Goal: Check status: Check status

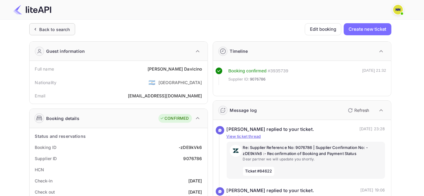
click at [48, 30] on div "Back to search" at bounding box center [54, 29] width 30 height 6
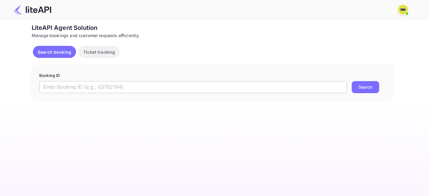
click at [89, 84] on input "text" at bounding box center [193, 87] width 308 height 12
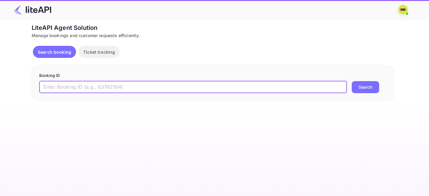
paste input "9094910"
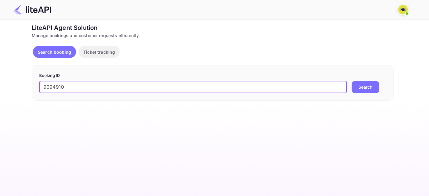
type input "9094910"
click at [352, 87] on button "Search" at bounding box center [365, 87] width 27 height 12
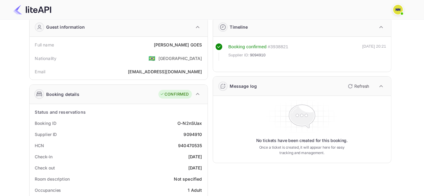
scroll to position [33, 0]
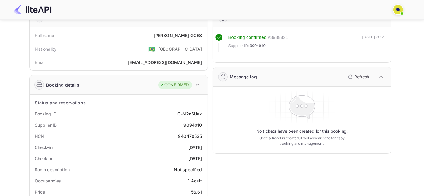
click at [186, 134] on div "940470535" at bounding box center [190, 136] width 24 height 6
copy div "940470535"
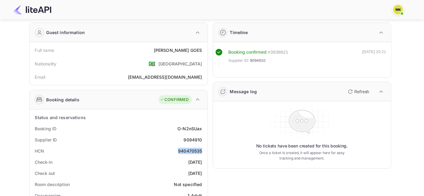
scroll to position [0, 0]
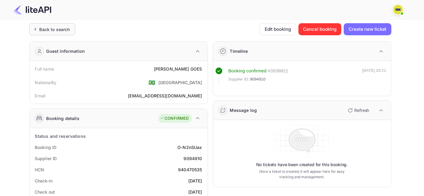
click at [45, 30] on div "Back to search" at bounding box center [54, 29] width 30 height 6
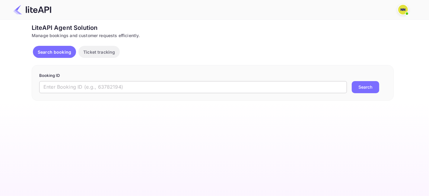
click at [96, 90] on input "text" at bounding box center [193, 87] width 308 height 12
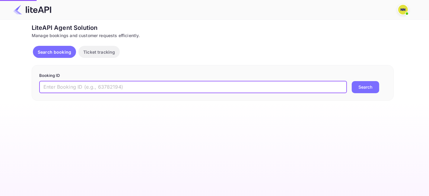
paste input "8863644"
type input "8863644"
click at [357, 82] on button "Search" at bounding box center [365, 87] width 27 height 12
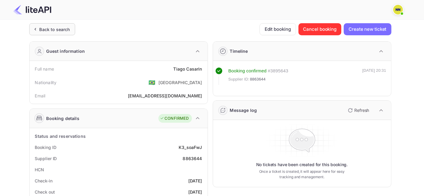
click at [58, 28] on div "Back to search" at bounding box center [54, 29] width 30 height 6
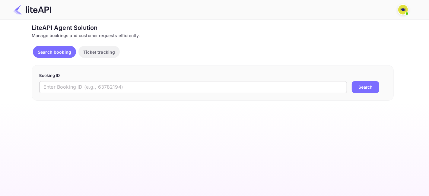
click at [110, 87] on input "text" at bounding box center [193, 87] width 308 height 12
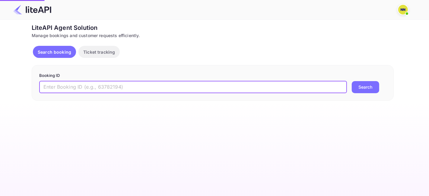
paste input "8479435"
type input "8479435"
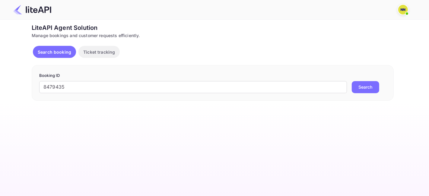
click at [371, 83] on button "Search" at bounding box center [365, 87] width 27 height 12
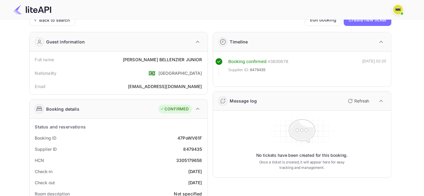
scroll to position [33, 0]
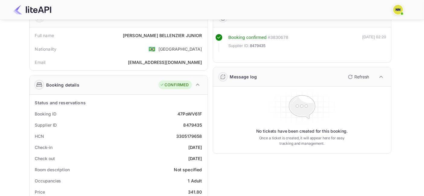
click at [180, 134] on div "3305179658" at bounding box center [189, 136] width 26 height 6
copy div "3305179658"
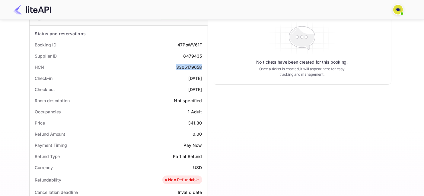
scroll to position [67, 0]
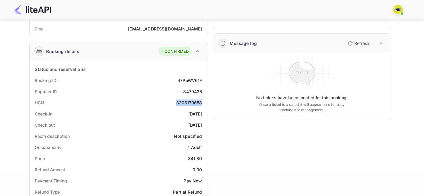
copy div "3305179658"
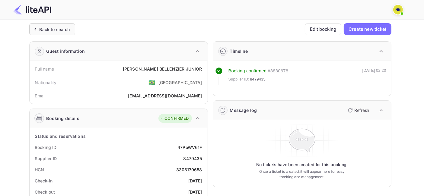
click at [50, 28] on div "Back to search" at bounding box center [54, 29] width 30 height 6
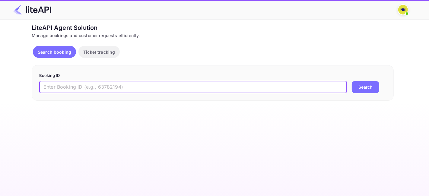
click at [109, 90] on input "text" at bounding box center [193, 87] width 308 height 12
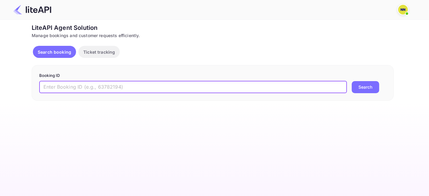
paste input "9076178"
type input "9076178"
click at [376, 84] on button "Search" at bounding box center [365, 87] width 27 height 12
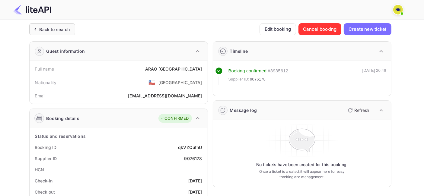
drag, startPoint x: 73, startPoint y: 27, endPoint x: 76, endPoint y: 39, distance: 12.9
click at [73, 27] on div "Back to search" at bounding box center [52, 29] width 46 height 12
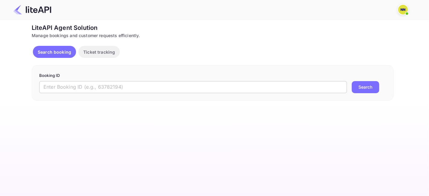
click at [110, 85] on input "text" at bounding box center [193, 87] width 308 height 12
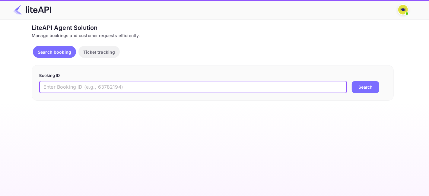
paste input "8615210"
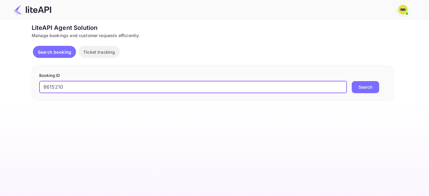
type input "8615210"
click at [360, 80] on form "Booking ID 8615210 ​ Search" at bounding box center [212, 83] width 347 height 21
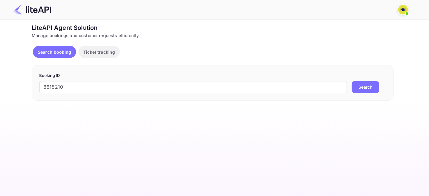
click at [361, 86] on button "Search" at bounding box center [365, 87] width 27 height 12
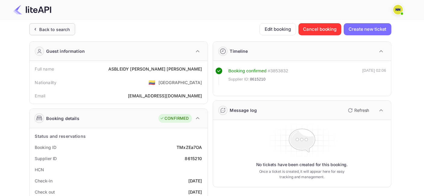
click at [67, 25] on div "Back to search" at bounding box center [52, 29] width 46 height 12
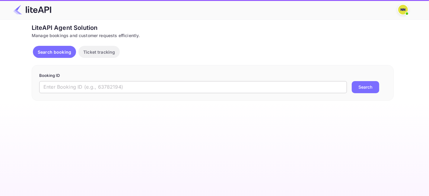
click at [129, 87] on input "text" at bounding box center [193, 87] width 308 height 12
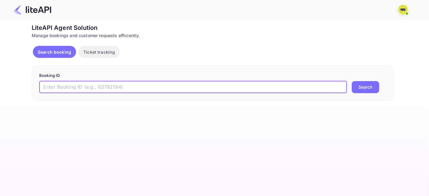
paste input "9029045"
type input "9029045"
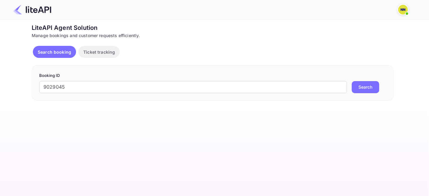
click at [358, 81] on button "Search" at bounding box center [365, 87] width 27 height 12
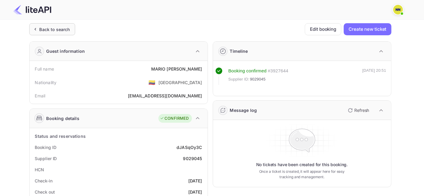
click at [46, 30] on div "Back to search" at bounding box center [54, 29] width 30 height 6
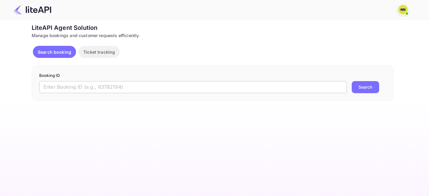
click at [84, 90] on input "text" at bounding box center [193, 87] width 308 height 12
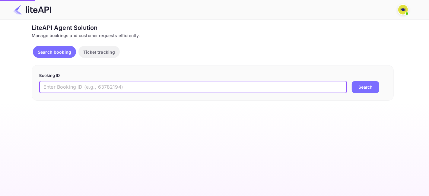
paste input "8262728"
type input "8262728"
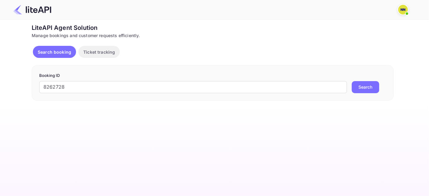
click at [358, 86] on button "Search" at bounding box center [365, 87] width 27 height 12
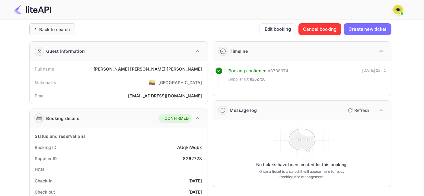
click at [53, 30] on div "Back to search" at bounding box center [54, 29] width 30 height 6
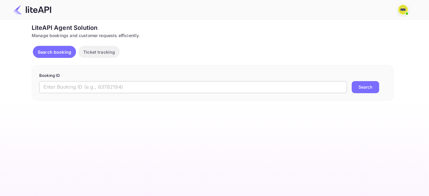
click at [117, 90] on input "text" at bounding box center [193, 87] width 308 height 12
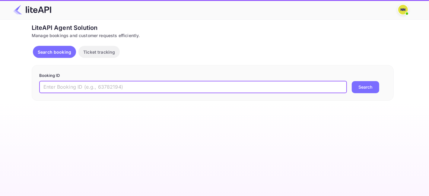
paste input "Supplier Ref No- 8652658"
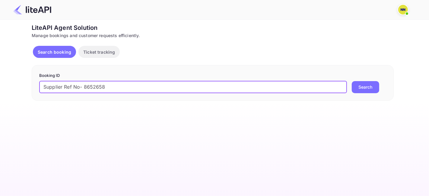
click at [84, 87] on input "Supplier Ref No- 8652658" at bounding box center [193, 87] width 308 height 12
type input "8652658"
click at [364, 86] on button "Search" at bounding box center [365, 87] width 27 height 12
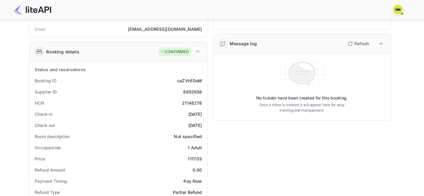
scroll to position [67, 0]
click at [190, 101] on div "21148278" at bounding box center [192, 102] width 20 height 6
copy div "21148278"
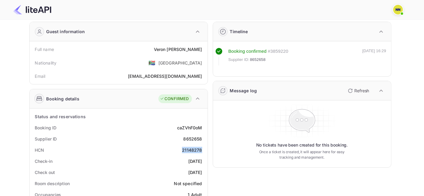
scroll to position [0, 0]
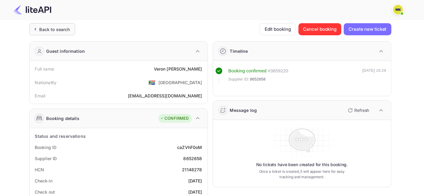
click at [40, 28] on div "Back to search" at bounding box center [54, 29] width 30 height 6
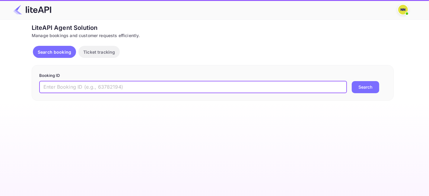
click at [82, 83] on input "text" at bounding box center [193, 87] width 308 height 12
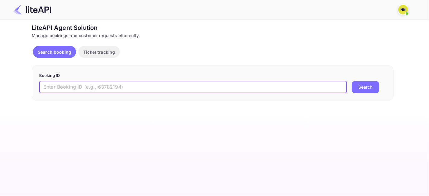
paste input "Supplier Ref No- 9036527"
click at [82, 85] on input "Supplier Ref No- 9036527" at bounding box center [193, 87] width 308 height 12
drag, startPoint x: 367, startPoint y: 84, endPoint x: 357, endPoint y: 93, distance: 13.6
click at [366, 84] on button "Search" at bounding box center [365, 87] width 27 height 12
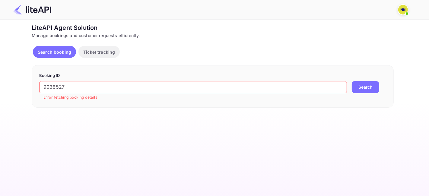
click at [50, 84] on input "9036527" at bounding box center [193, 87] width 308 height 12
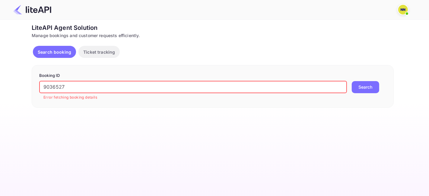
click at [50, 84] on input "9036527" at bounding box center [193, 87] width 308 height 12
paste input "text"
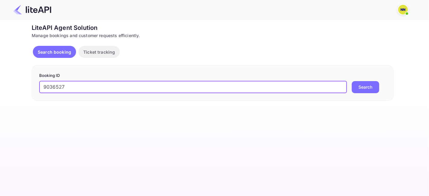
type input "9036527"
click at [356, 87] on button "Search" at bounding box center [365, 87] width 27 height 12
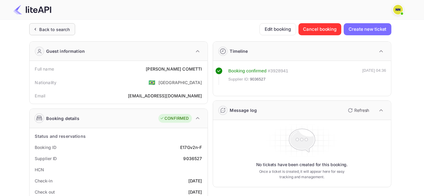
click at [50, 26] on div "Back to search" at bounding box center [54, 29] width 30 height 6
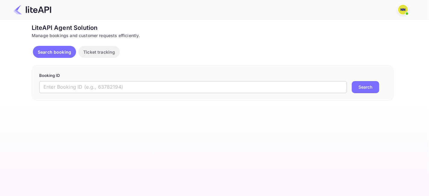
click at [102, 90] on input "text" at bounding box center [193, 87] width 308 height 12
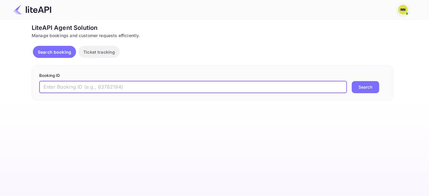
paste input "8771553"
type input "8771553"
click at [371, 84] on button "Search" at bounding box center [365, 87] width 27 height 12
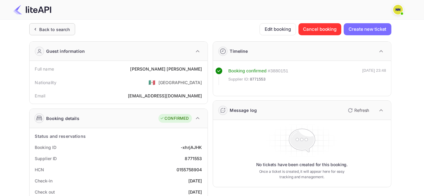
click at [65, 31] on div "Back to search" at bounding box center [54, 29] width 30 height 6
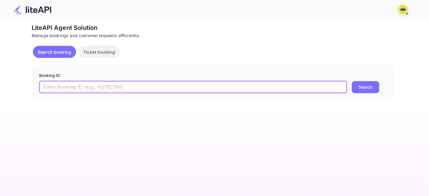
click at [106, 87] on input "text" at bounding box center [193, 87] width 308 height 12
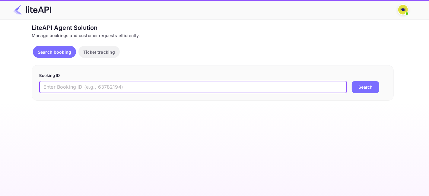
paste input "8727436"
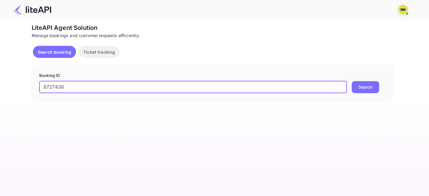
type input "8727436"
click at [368, 89] on button "Search" at bounding box center [365, 87] width 27 height 12
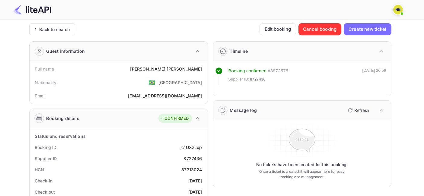
click at [186, 168] on div "87713024" at bounding box center [191, 169] width 21 height 6
copy div "87713024"
click at [59, 32] on div "Back to search" at bounding box center [54, 29] width 30 height 6
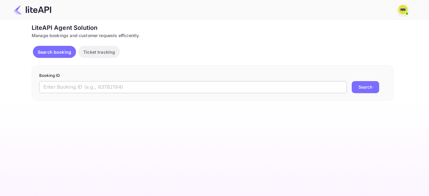
click at [68, 84] on input "text" at bounding box center [193, 87] width 308 height 12
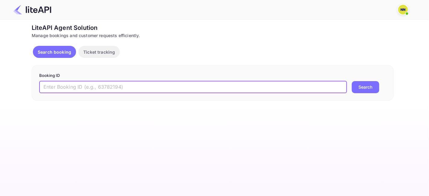
paste input "7437067"
type input "7437067"
click at [373, 86] on button "Search" at bounding box center [365, 87] width 27 height 12
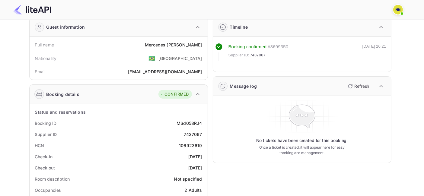
scroll to position [67, 0]
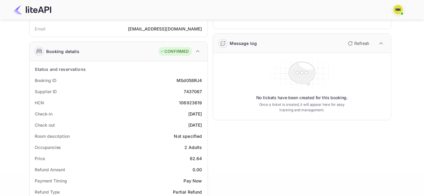
click at [190, 103] on div "106923619" at bounding box center [190, 102] width 23 height 6
copy div "106923619"
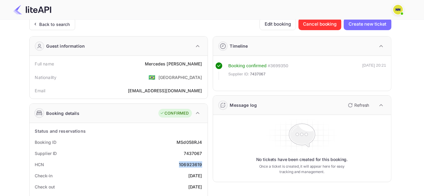
scroll to position [0, 0]
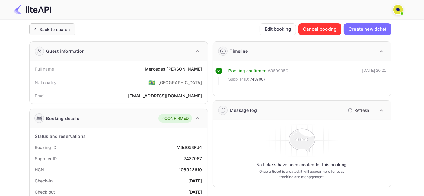
click at [63, 29] on div "Back to search" at bounding box center [54, 29] width 30 height 6
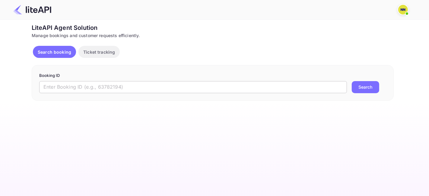
click at [115, 88] on input "text" at bounding box center [193, 87] width 308 height 12
drag, startPoint x: 115, startPoint y: 88, endPoint x: 112, endPoint y: 93, distance: 6.5
click at [115, 88] on input "text" at bounding box center [193, 87] width 308 height 12
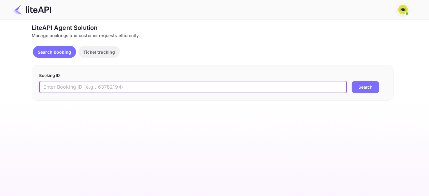
paste input "9098381"
type input "9098381"
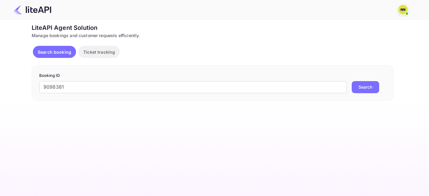
drag, startPoint x: 358, startPoint y: 86, endPoint x: 347, endPoint y: 90, distance: 12.2
click at [358, 87] on button "Search" at bounding box center [365, 87] width 27 height 12
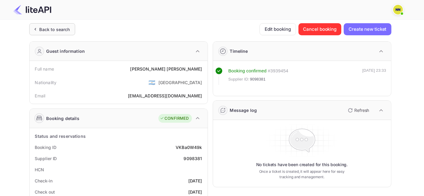
click at [47, 30] on div "Back to search" at bounding box center [54, 29] width 30 height 6
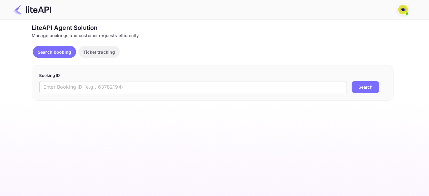
click at [73, 81] on input "text" at bounding box center [193, 87] width 308 height 12
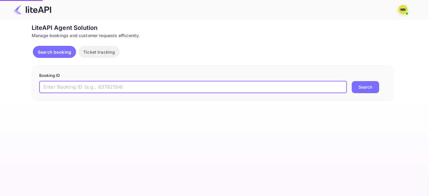
paste input "6329230"
click at [358, 85] on button "Search" at bounding box center [365, 87] width 27 height 12
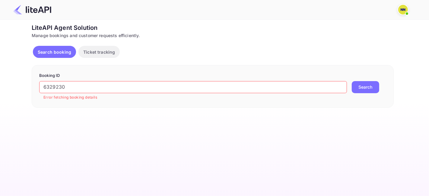
click at [57, 87] on input "6329230" at bounding box center [193, 87] width 308 height 12
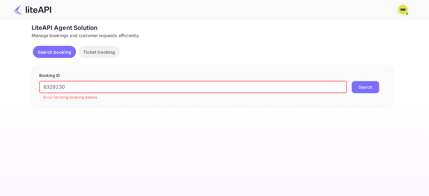
click at [57, 87] on input "6329230" at bounding box center [193, 87] width 308 height 12
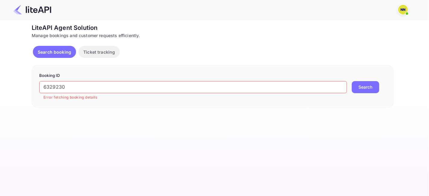
drag, startPoint x: 364, startPoint y: 82, endPoint x: 361, endPoint y: 87, distance: 5.9
click at [364, 82] on button "Search" at bounding box center [365, 87] width 27 height 12
click at [57, 90] on input "6329230" at bounding box center [193, 87] width 308 height 12
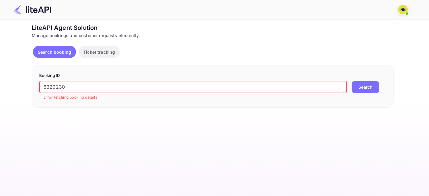
click at [57, 90] on input "6329230" at bounding box center [193, 87] width 308 height 12
paste input "8772206"
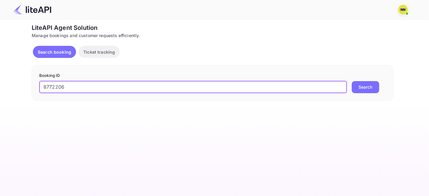
type input "8772206"
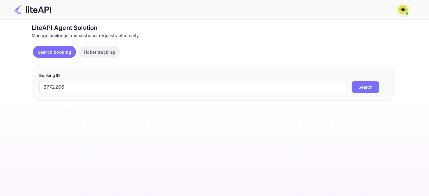
click at [362, 83] on button "Search" at bounding box center [365, 87] width 27 height 12
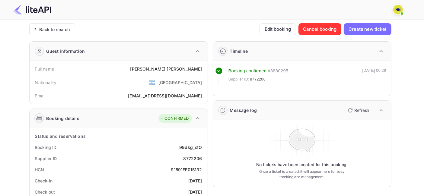
click at [184, 171] on div "91591EE015132" at bounding box center [186, 169] width 31 height 6
click at [184, 169] on div "91591EE015132" at bounding box center [186, 169] width 31 height 6
click at [184, 167] on div "91591EE015132" at bounding box center [186, 169] width 31 height 6
copy div "91591EE015132"
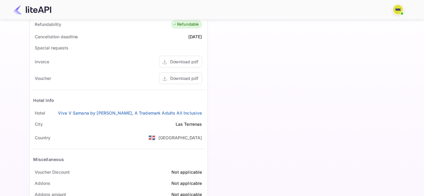
scroll to position [268, 0]
